Goal: Transaction & Acquisition: Purchase product/service

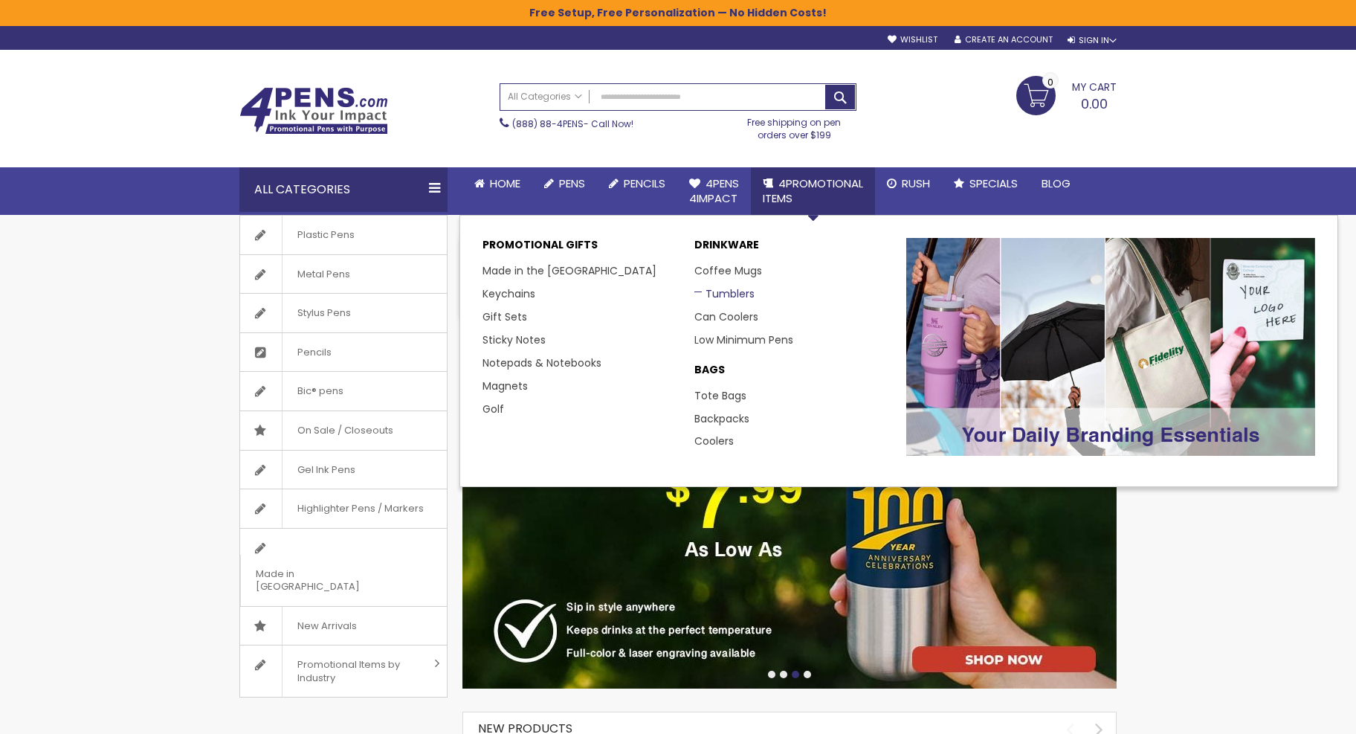
click at [721, 300] on link "Tumblers" at bounding box center [725, 293] width 60 height 15
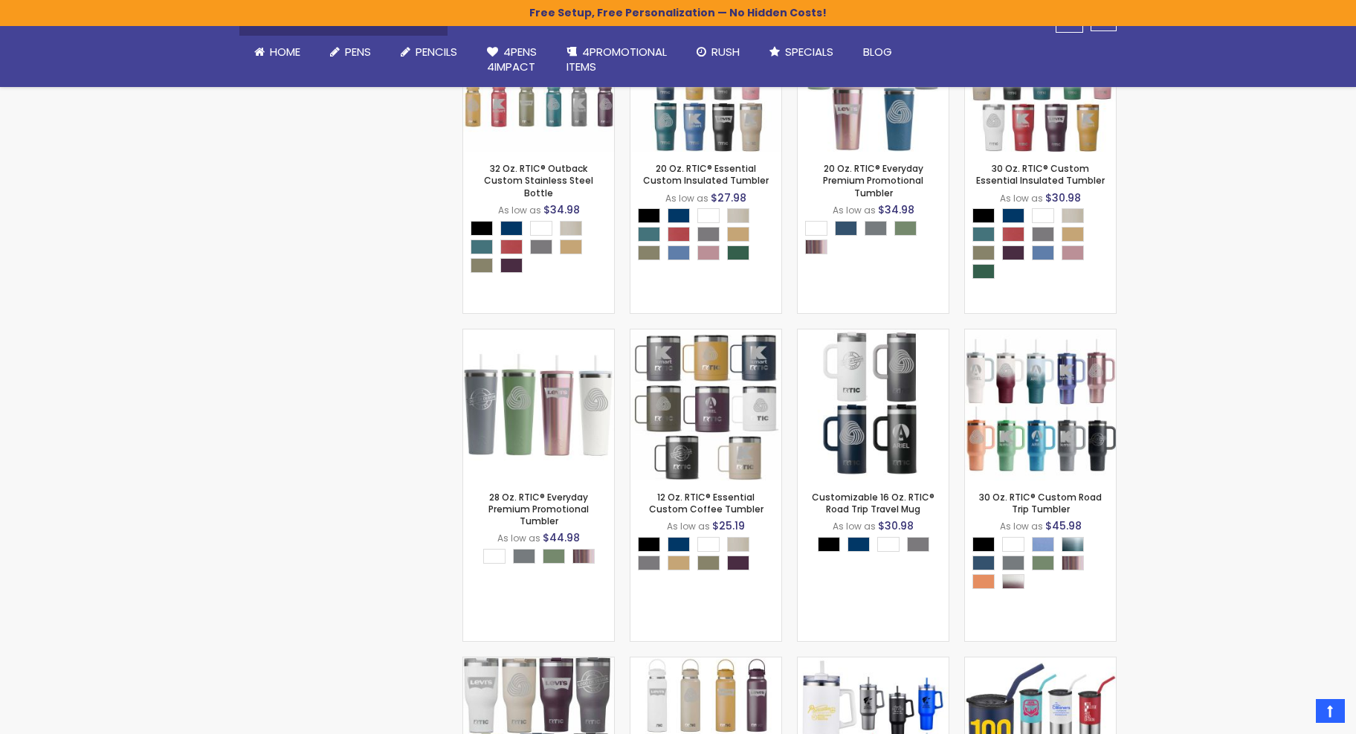
scroll to position [1490, 0]
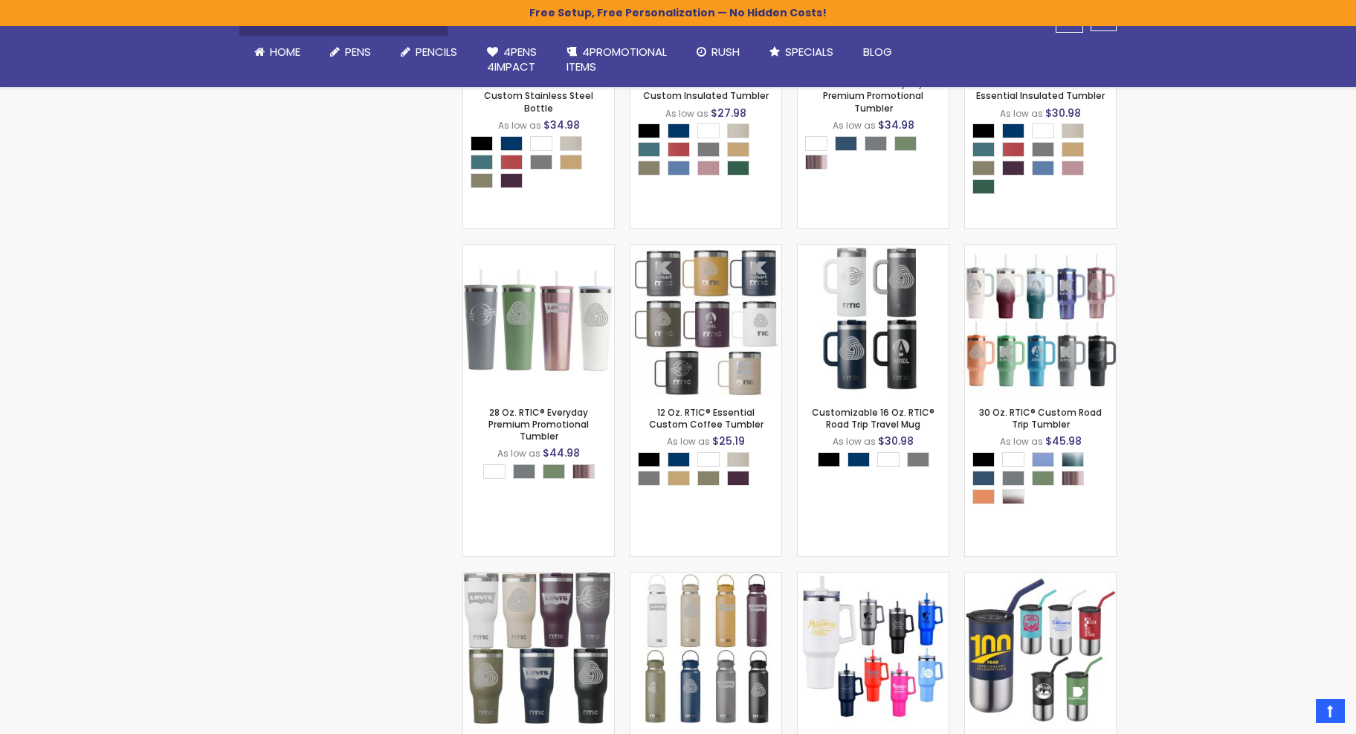
drag, startPoint x: 1362, startPoint y: 170, endPoint x: 1355, endPoint y: 486, distance: 315.4
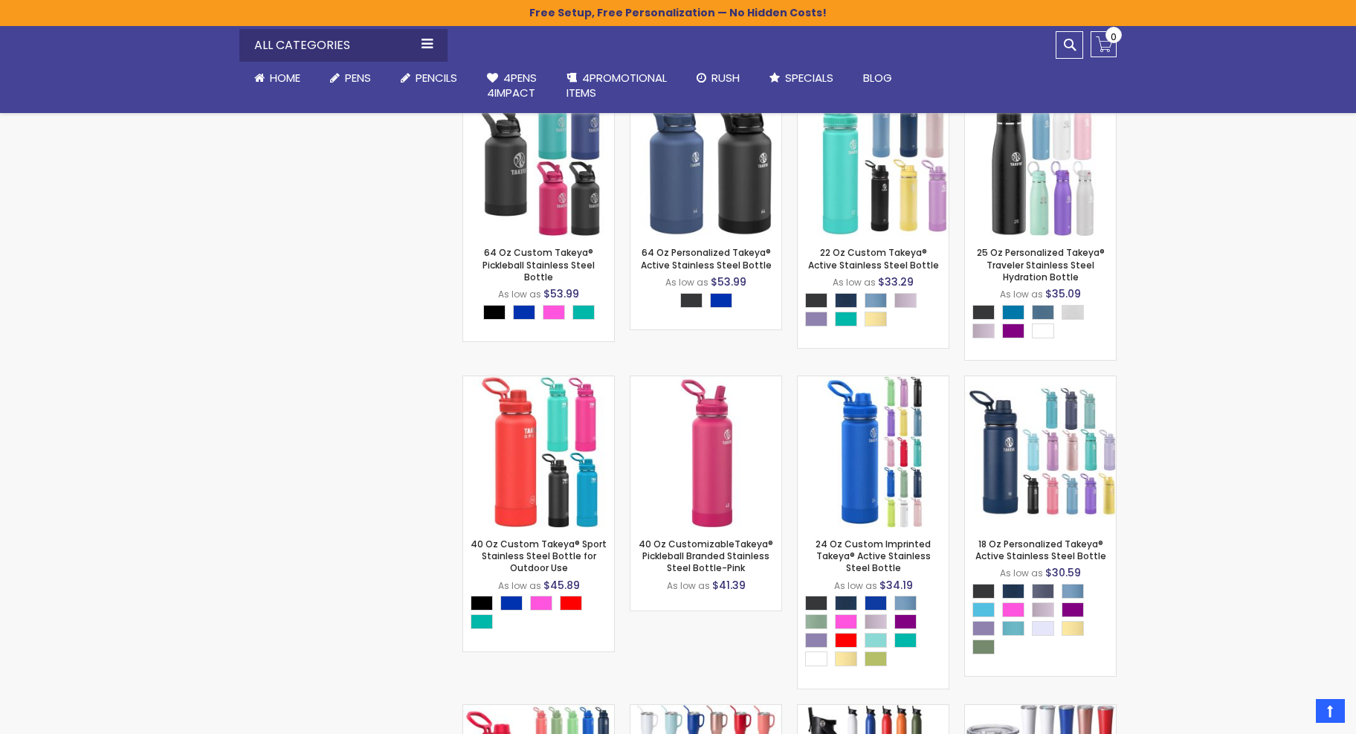
scroll to position [5147, 0]
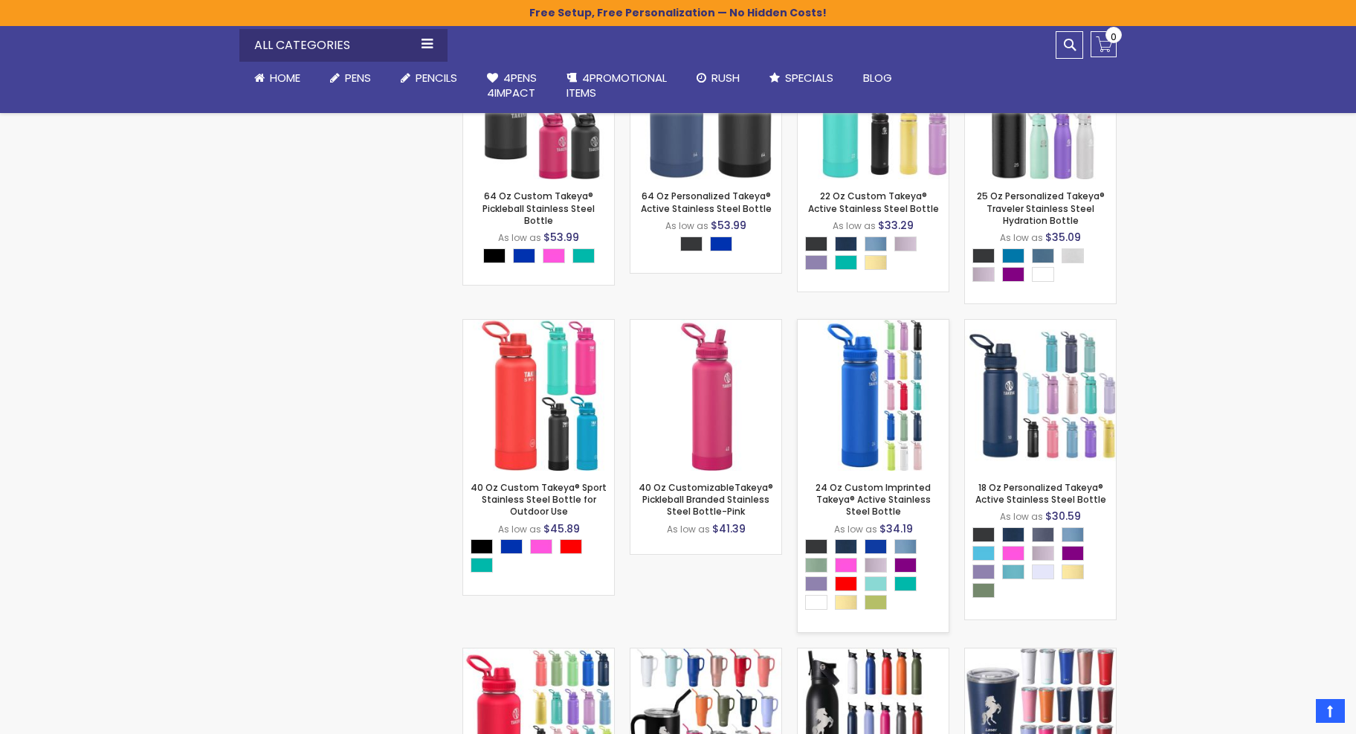
click at [846, 451] on img at bounding box center [873, 395] width 151 height 151
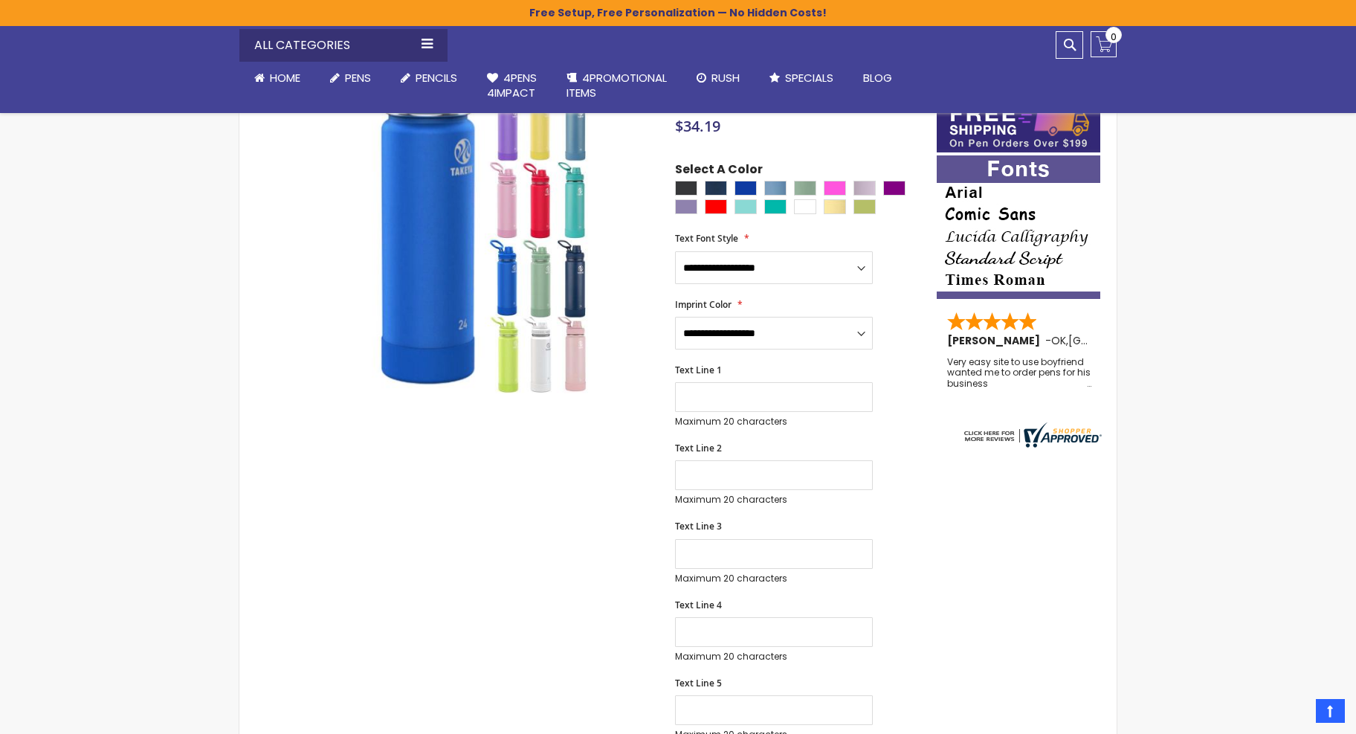
scroll to position [242, 0]
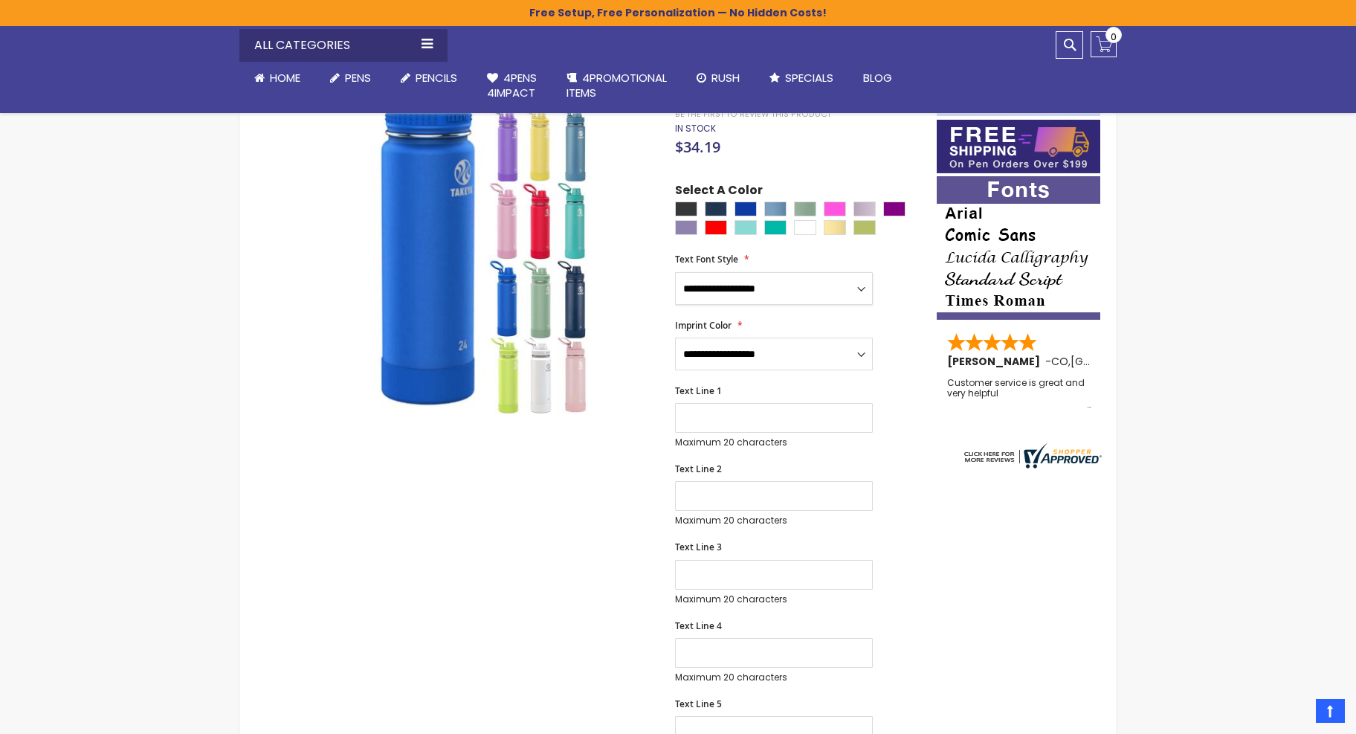
click at [868, 289] on select "**********" at bounding box center [774, 288] width 198 height 33
click at [736, 205] on div "Cobalt" at bounding box center [746, 209] width 22 height 15
type input "****"
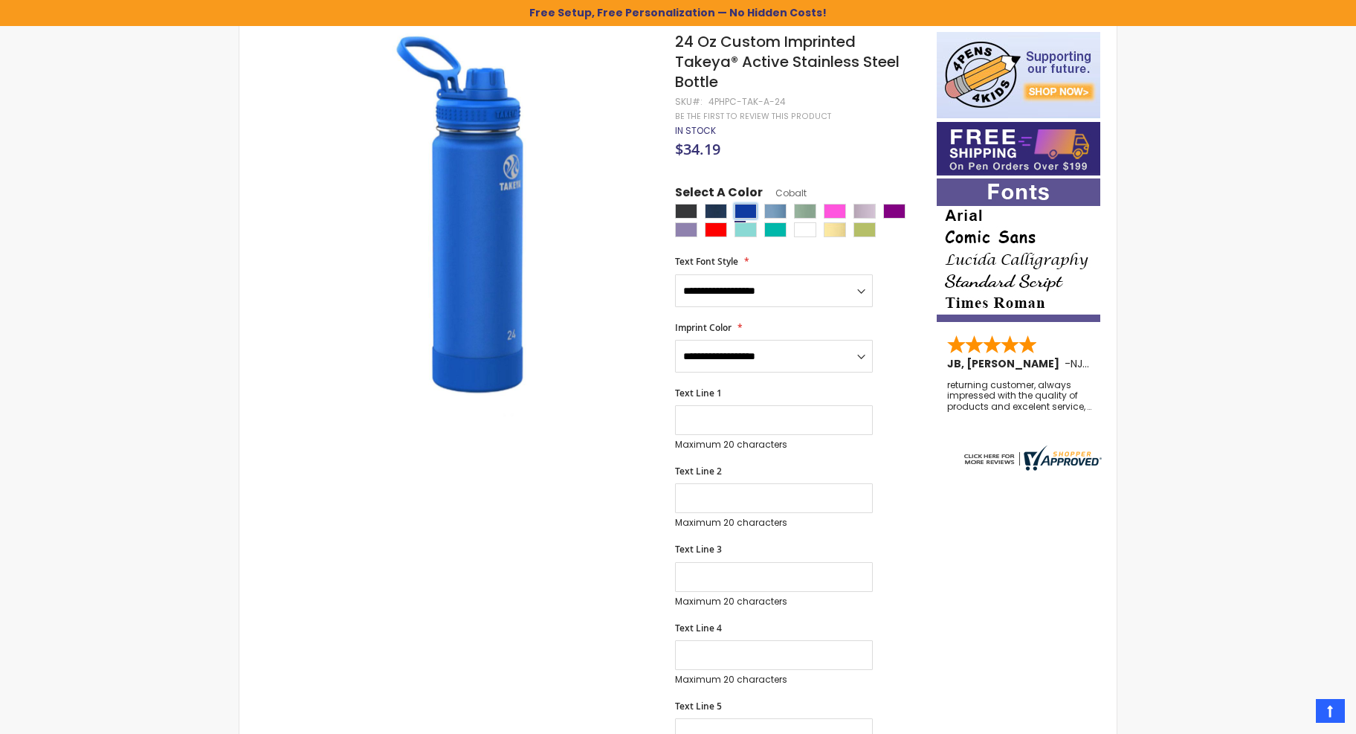
scroll to position [0, 0]
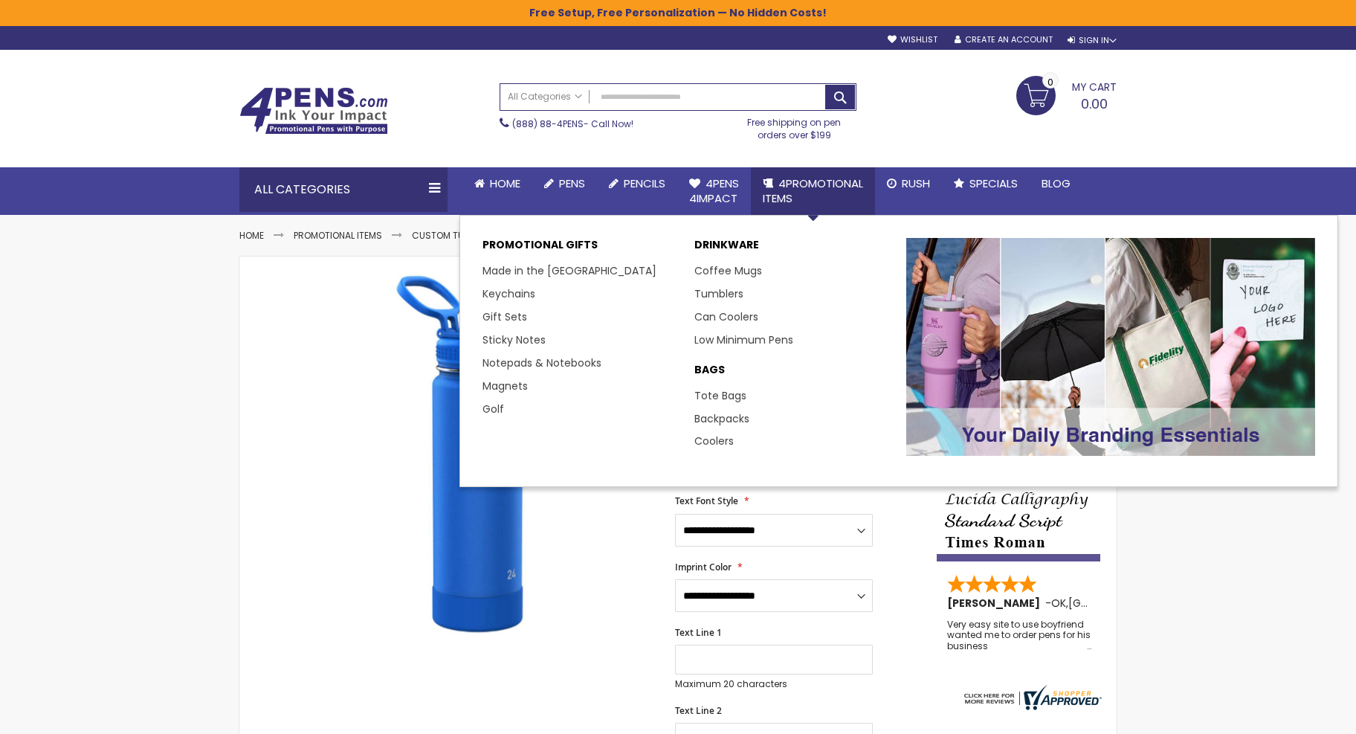
click at [716, 301] on li "Tumblers" at bounding box center [793, 294] width 197 height 23
click at [720, 294] on link "Tumblers" at bounding box center [725, 293] width 60 height 15
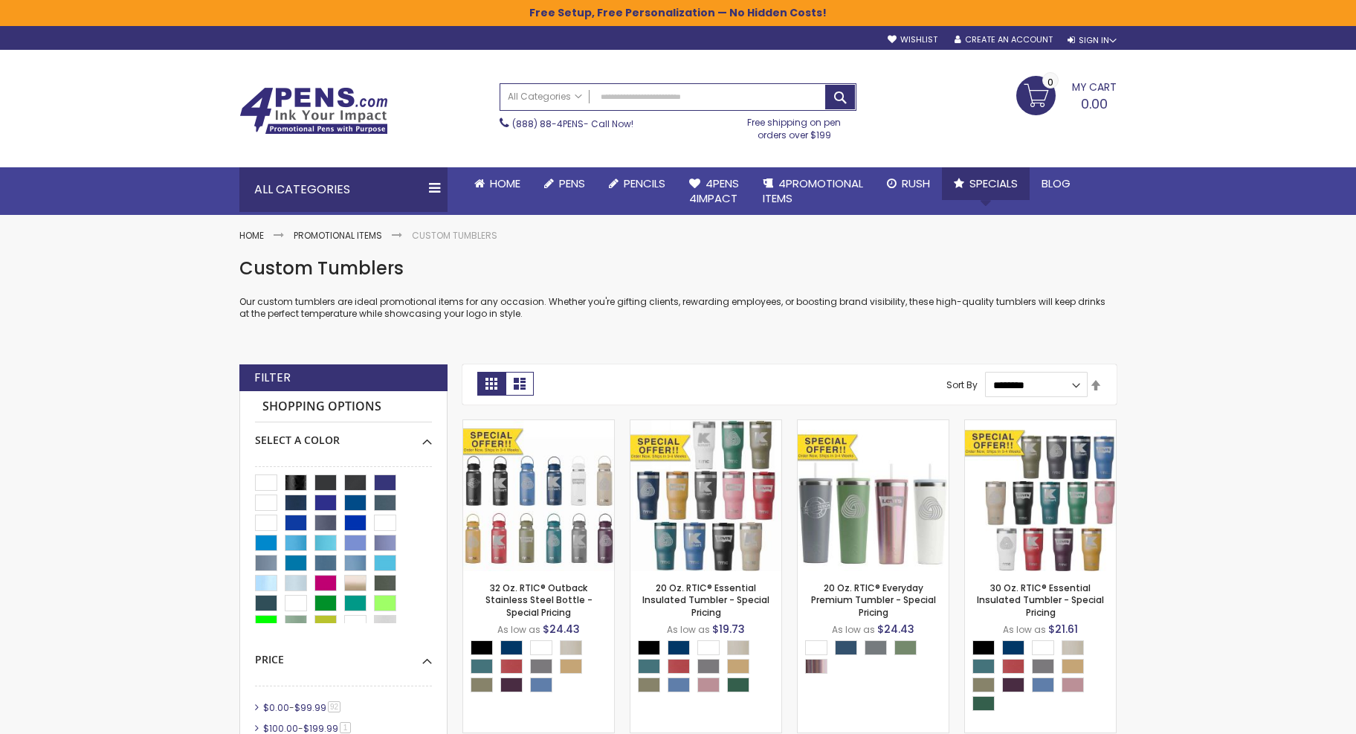
click at [971, 182] on link "Specials" at bounding box center [986, 183] width 88 height 33
